Goal: Information Seeking & Learning: Learn about a topic

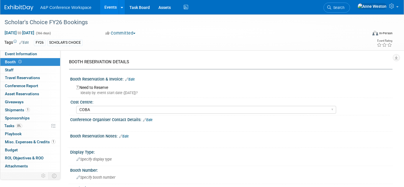
select select "COBA"
click at [344, 7] on span "Search" at bounding box center [337, 7] width 13 height 4
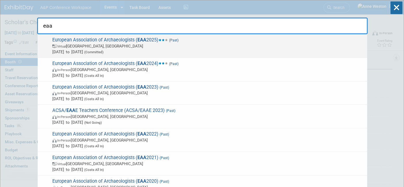
type input "eaa"
click at [88, 40] on span "European Association of Archaeologists ( EAA 2025) (Past) Virtual Belgrade, Ser…" at bounding box center [208, 46] width 314 height 18
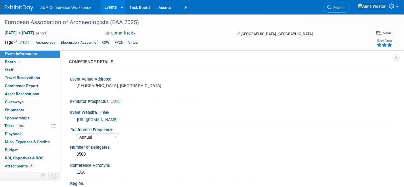
select select "Annual"
select select "Level 3"
select select "Virtual Booth"
select select "Archaeology"
select select "Bloomsbury Academic"
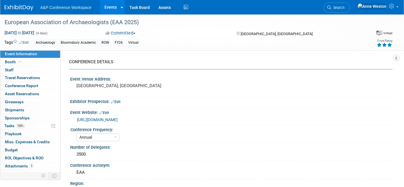
select select "[PERSON_NAME]"
select select "Networking/Commissioning"
click at [11, 60] on span "Booth" at bounding box center [14, 61] width 18 height 5
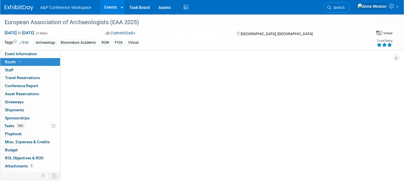
select select "COBA"
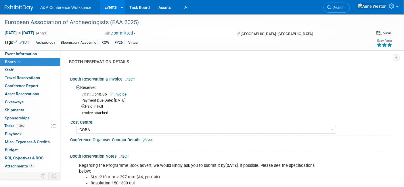
click at [117, 94] on link "Invoice" at bounding box center [119, 94] width 19 height 4
click at [27, 52] on span "Event Information" at bounding box center [21, 53] width 32 height 5
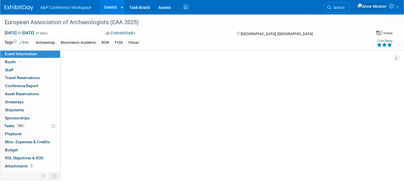
select select "Annual"
select select "Level 3"
select select "Virtual Booth"
select select "Archaeology"
select select "Bloomsbury Academic"
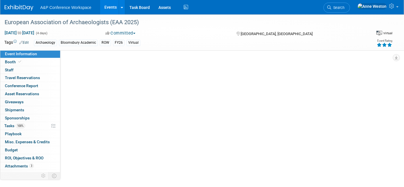
select select "[PERSON_NAME]"
select select "Networking/Commissioning"
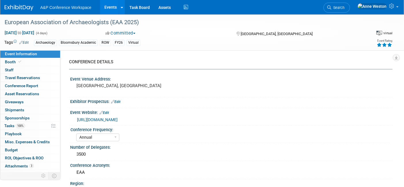
click at [102, 118] on link "https://www.e-a-a.org/eaa2025" at bounding box center [97, 119] width 41 height 5
click at [350, 5] on link "Search" at bounding box center [336, 8] width 26 height 10
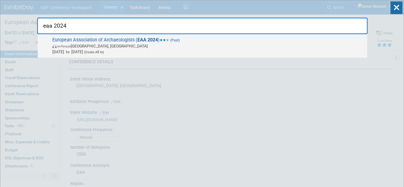
type input "eaa 2024"
click at [106, 42] on span "European Association of Archaeologists ( EAA 2024 ) (Past) In-Person Roma, Ital…" at bounding box center [208, 46] width 314 height 18
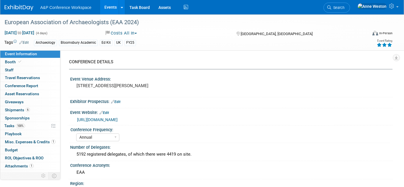
select select "Annual"
select select "Level 2"
select select "In-Person Booth"
select select "[PERSON_NAME]"
click at [22, 61] on link "Booth" at bounding box center [30, 62] width 60 height 8
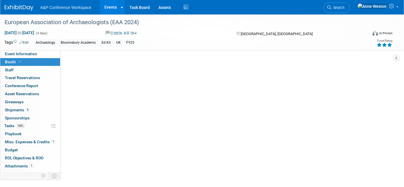
select select "COBA"
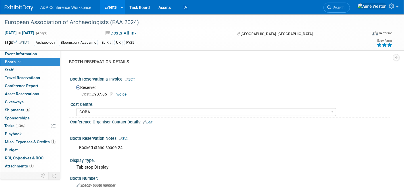
scroll to position [32, 0]
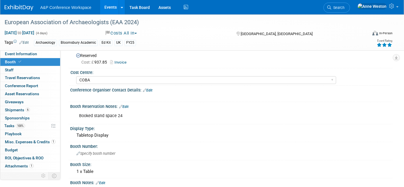
click at [121, 62] on link "Invoice" at bounding box center [119, 62] width 19 height 4
click at [17, 147] on span "Budget" at bounding box center [11, 149] width 13 height 5
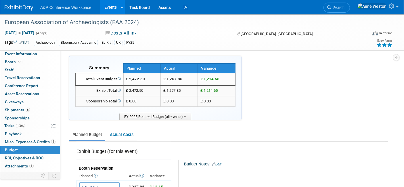
scroll to position [0, 0]
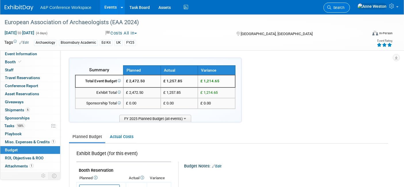
click at [344, 6] on span "Search" at bounding box center [337, 7] width 13 height 4
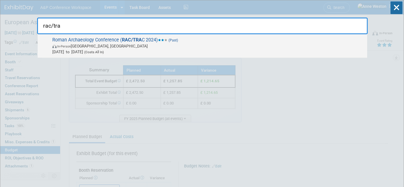
type input "rac/tra"
click at [63, 43] on span "Roman Archaeology Conference ( RAC/TRA C 2024) (Past) In-Person London, United …" at bounding box center [208, 46] width 314 height 18
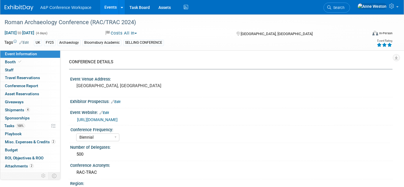
select select "Biennial"
select select "Level 2"
select select "Ed Kit"
select select "[PERSON_NAME]"
click at [15, 61] on span "Booth" at bounding box center [14, 61] width 18 height 5
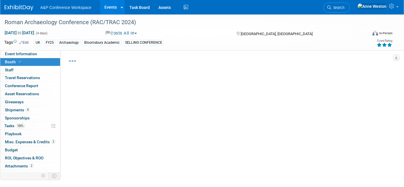
select select "COBA"
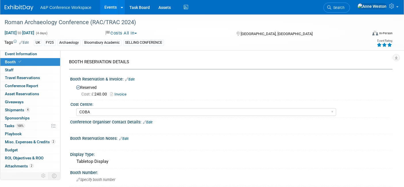
click at [118, 93] on link "Invoice" at bounding box center [119, 94] width 19 height 4
click at [14, 149] on span "Budget" at bounding box center [11, 149] width 13 height 5
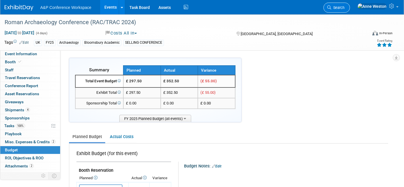
click at [344, 9] on span "Search" at bounding box center [337, 7] width 13 height 4
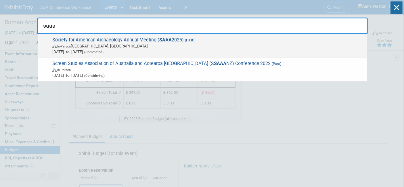
type input "saaa"
click at [97, 41] on span "Society for American Archaeology Annual Meeting ( SAAA 2025) (Past) In-Person D…" at bounding box center [208, 46] width 314 height 18
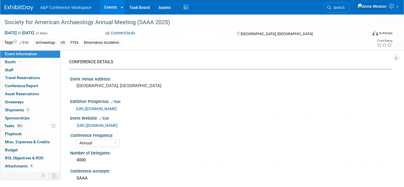
select select "Annual"
select select "Level 2"
select select "In-Person Booth"
select select "Archaeology"
select select "Bloomsbury Academic"
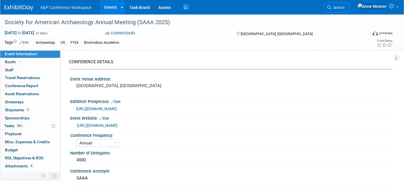
select select "[PERSON_NAME]"
select select "Networking/Commissioning"
click at [19, 150] on link "Budget" at bounding box center [30, 150] width 60 height 8
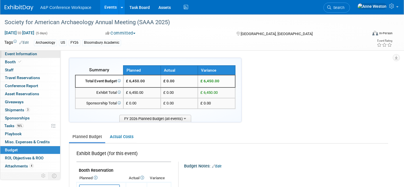
click at [22, 52] on span "Event Information" at bounding box center [21, 53] width 32 height 5
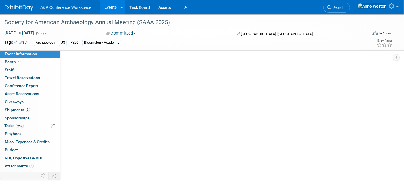
select select "Annual"
select select "Level 2"
select select "In-Person Booth"
select select "Archaeology"
select select "Bloomsbury Academic"
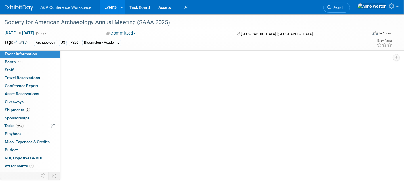
select select "[PERSON_NAME]"
select select "Networking/Commissioning"
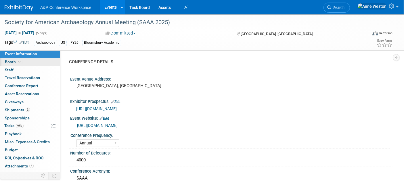
click at [16, 60] on span "Booth" at bounding box center [14, 61] width 18 height 5
select select "CUAP"
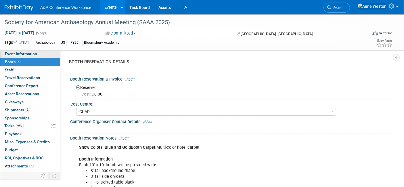
click at [27, 52] on span "Event Information" at bounding box center [21, 53] width 32 height 5
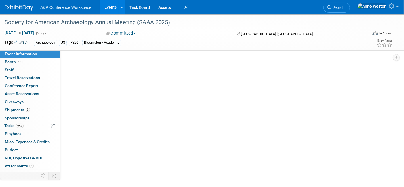
select select "Annual"
select select "Level 2"
select select "In-Person Booth"
select select "Archaeology"
select select "Bloomsbury Academic"
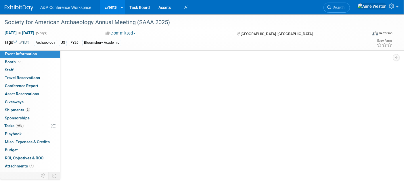
select select "[PERSON_NAME]"
select select "Networking/Commissioning"
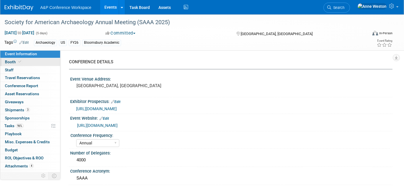
click at [28, 60] on link "Booth" at bounding box center [30, 62] width 60 height 8
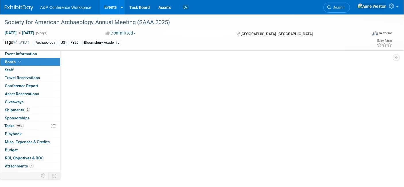
select select "CUAP"
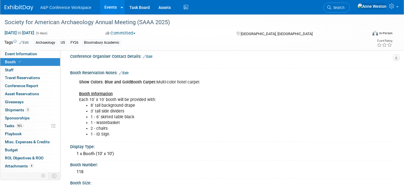
scroll to position [64, 0]
